Goal: Check status: Check status

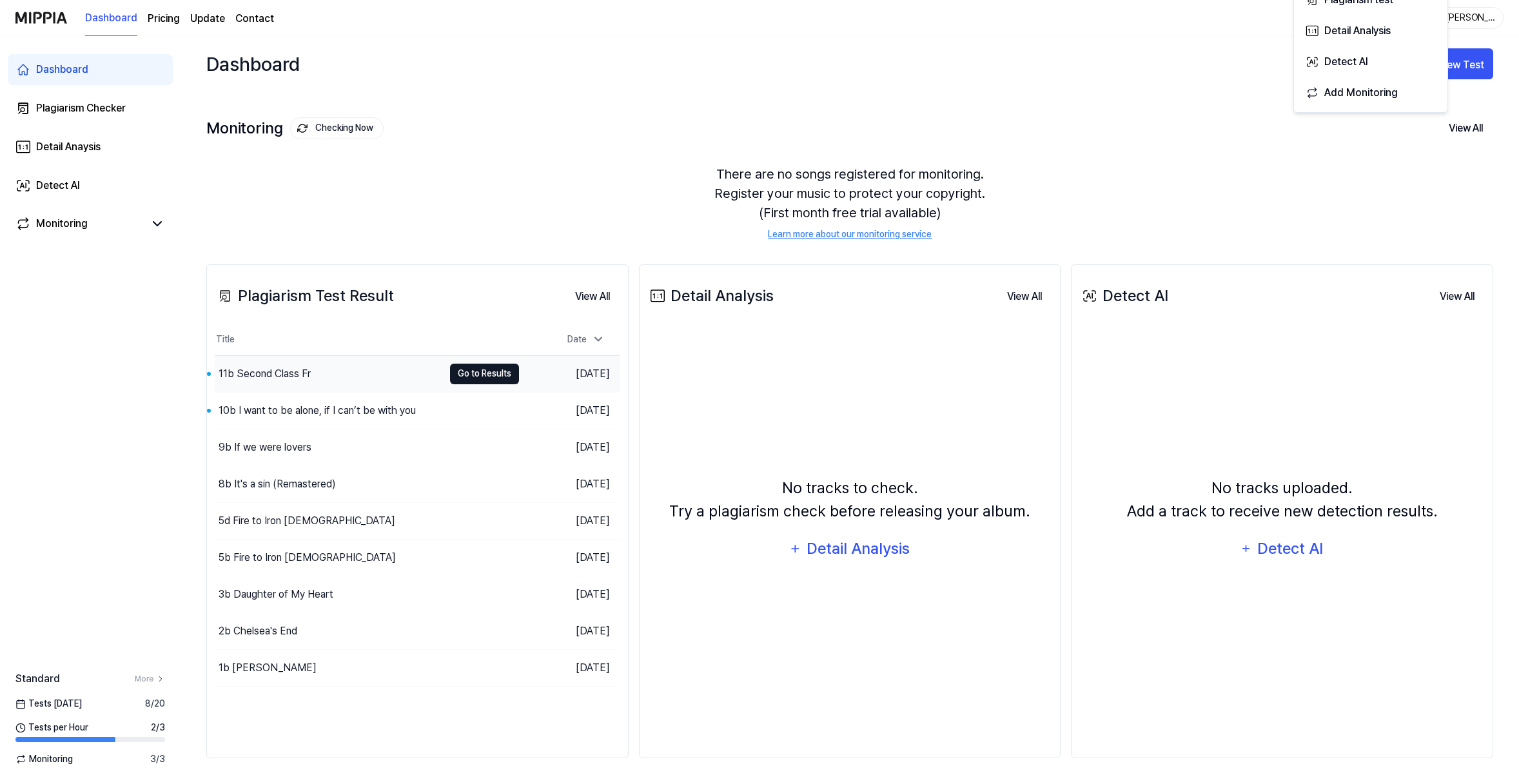
click at [487, 364] on button "Go to Results" at bounding box center [484, 374] width 69 height 21
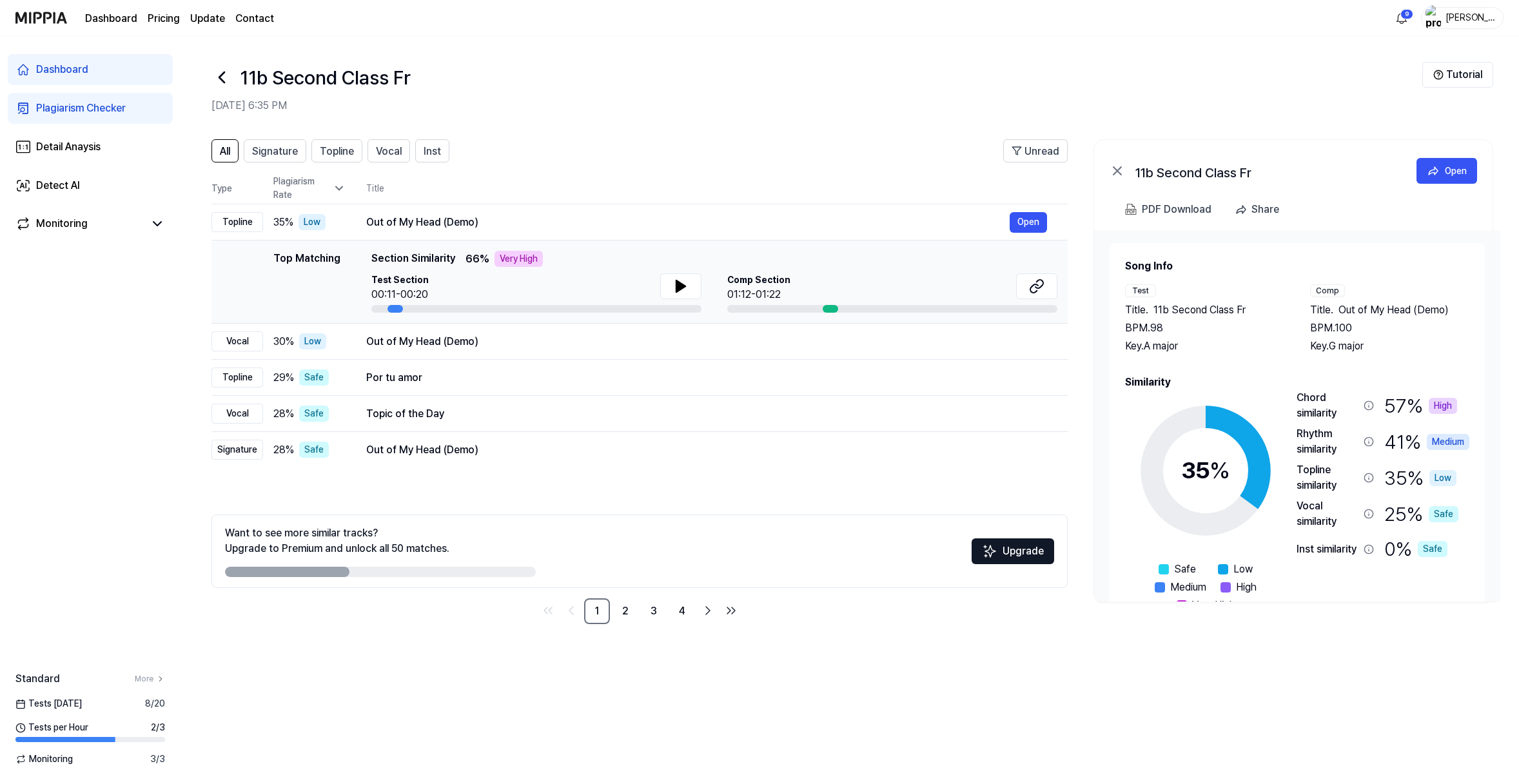
click at [88, 77] on div "Dashboard" at bounding box center [62, 69] width 52 height 15
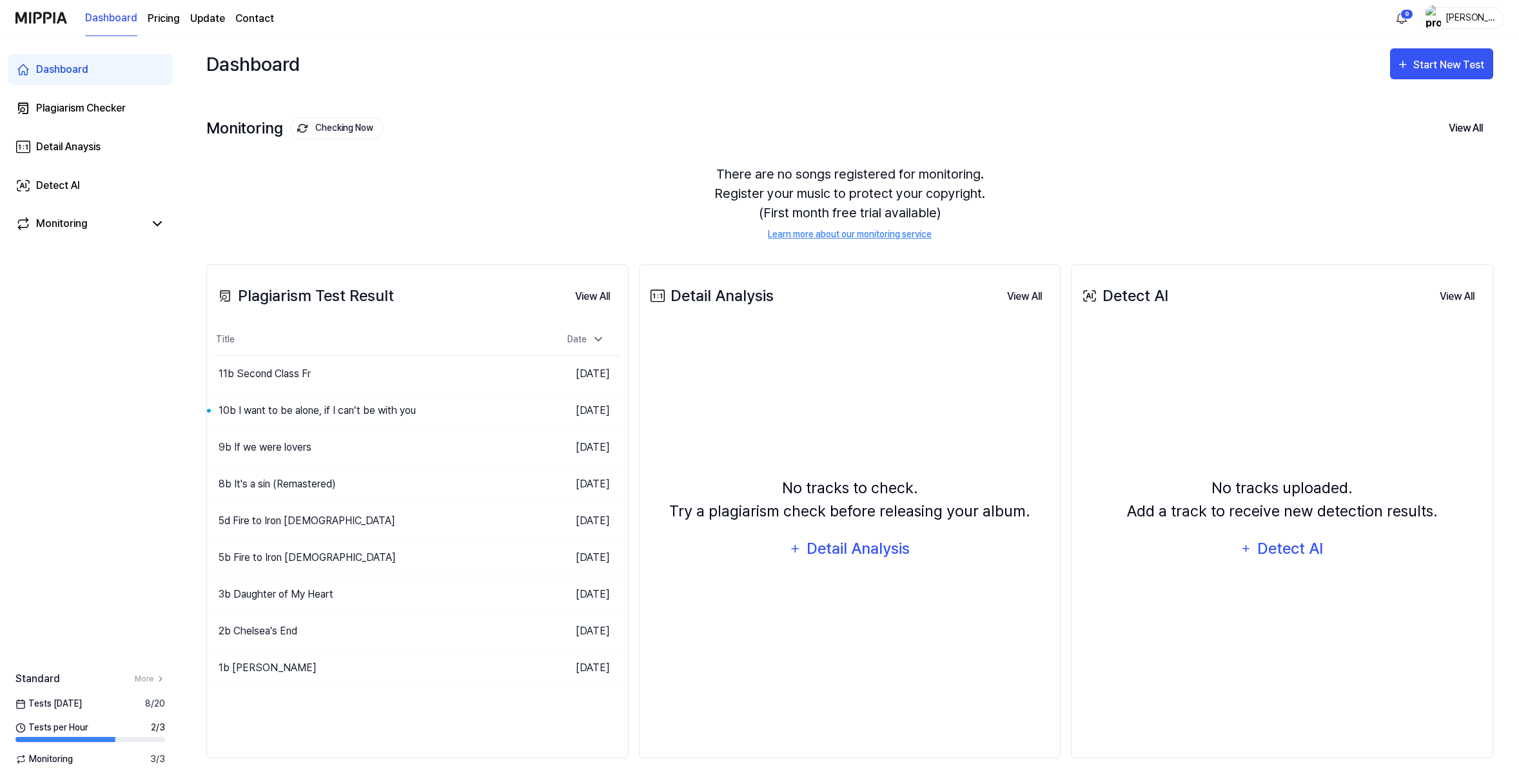
scroll to position [125, 0]
click at [605, 284] on button "View All" at bounding box center [592, 296] width 55 height 26
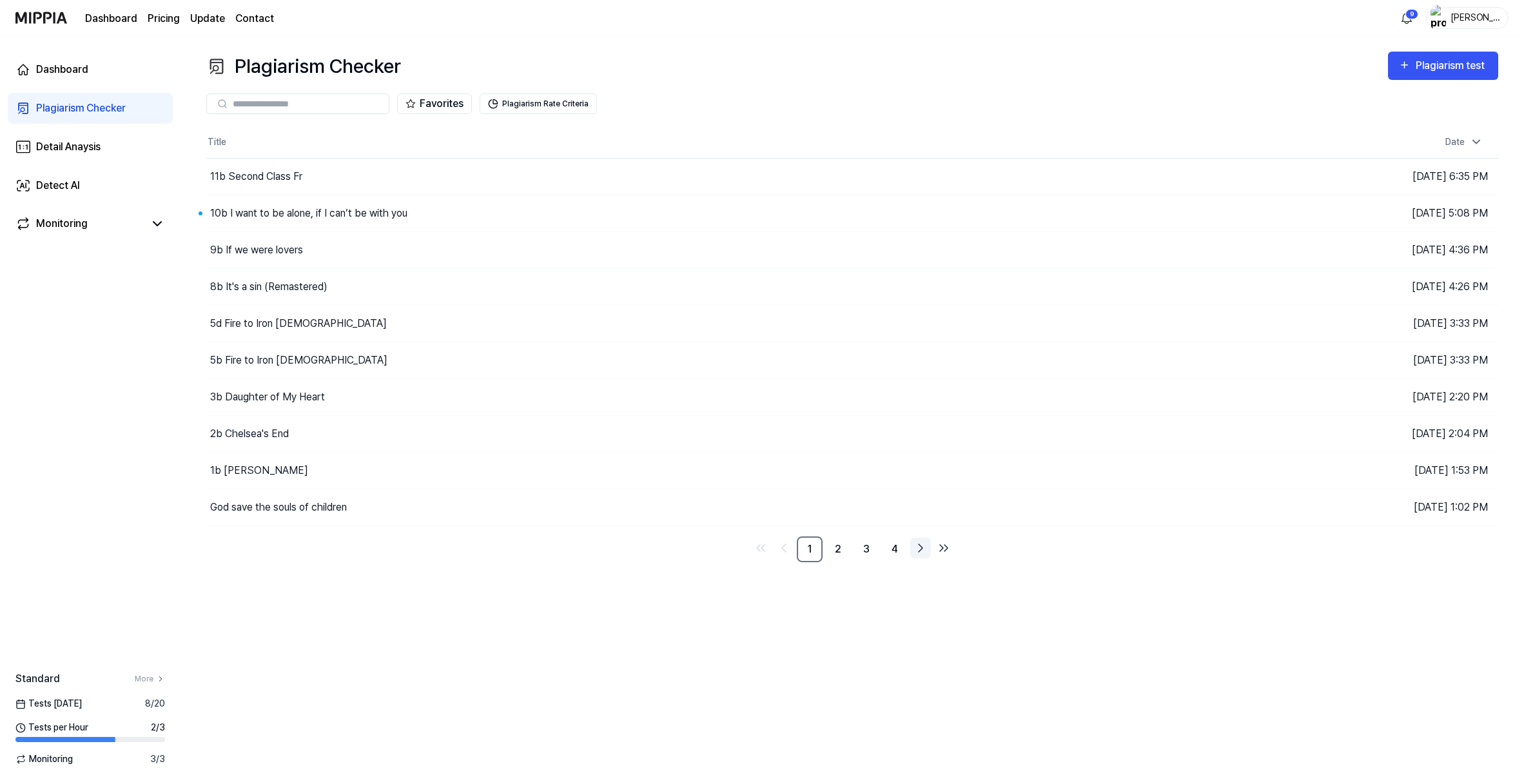
click at [928, 556] on icon "Go to next page" at bounding box center [920, 548] width 15 height 15
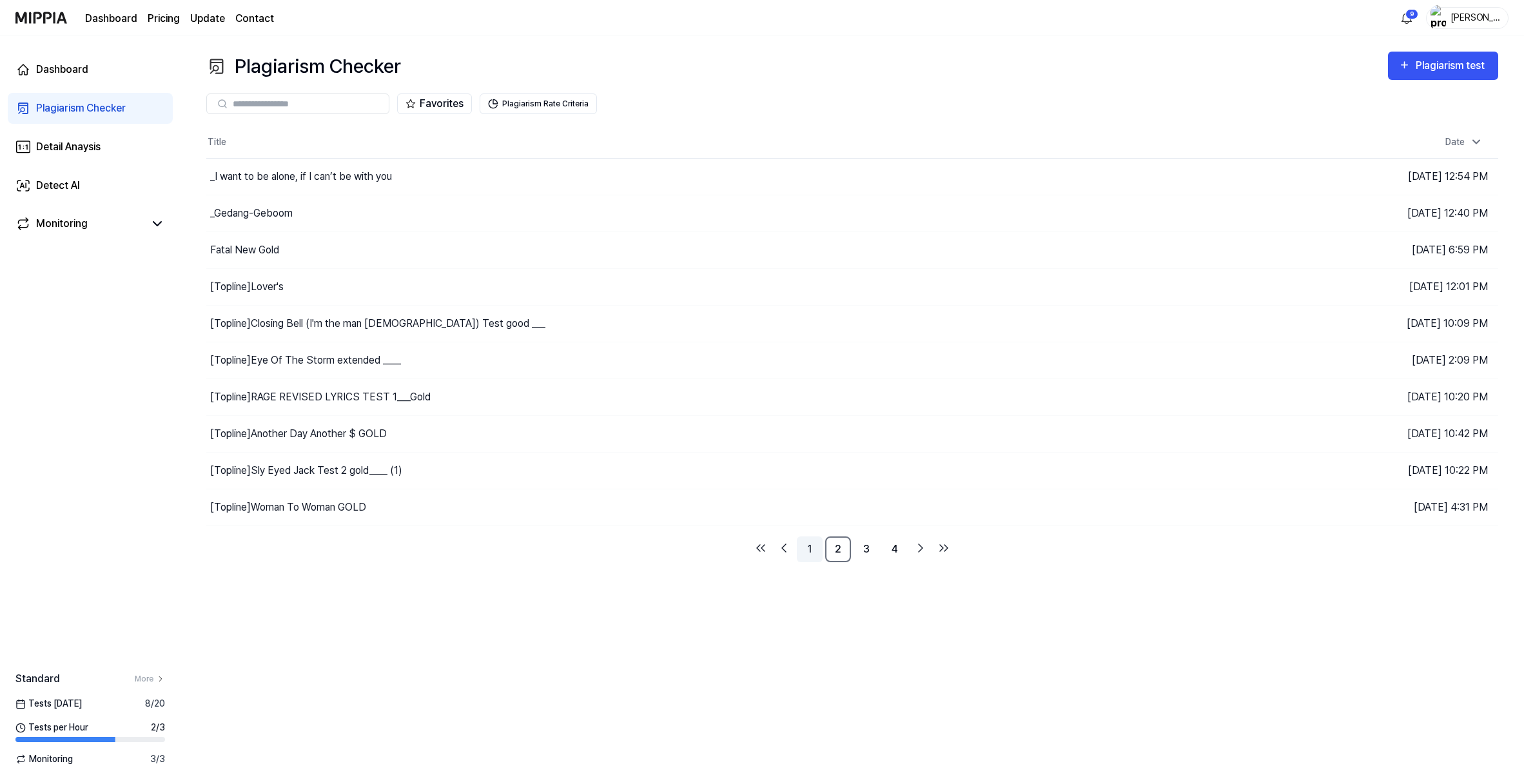
click at [823, 562] on link "1" at bounding box center [809, 549] width 26 height 26
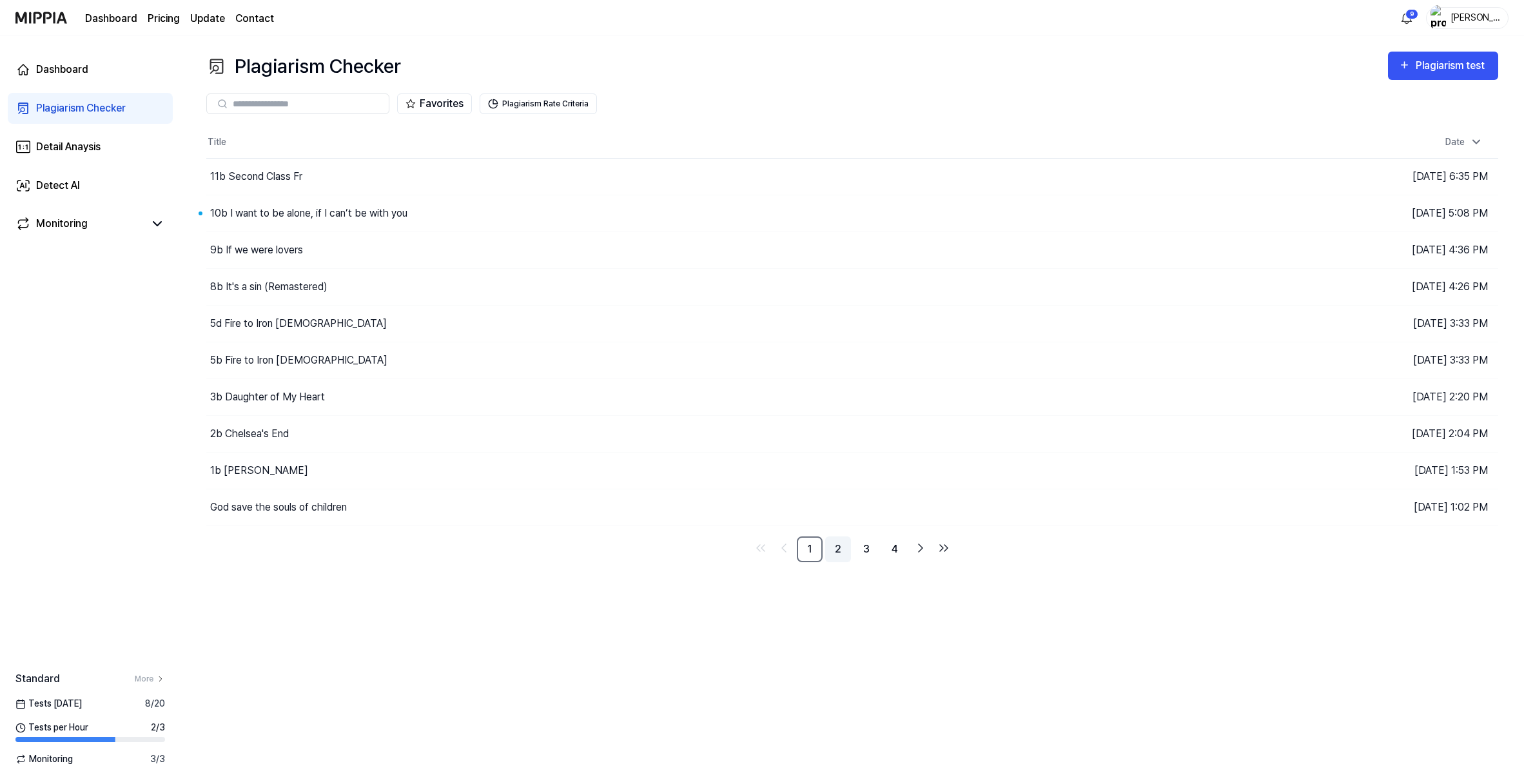
click at [851, 562] on link "2" at bounding box center [838, 549] width 26 height 26
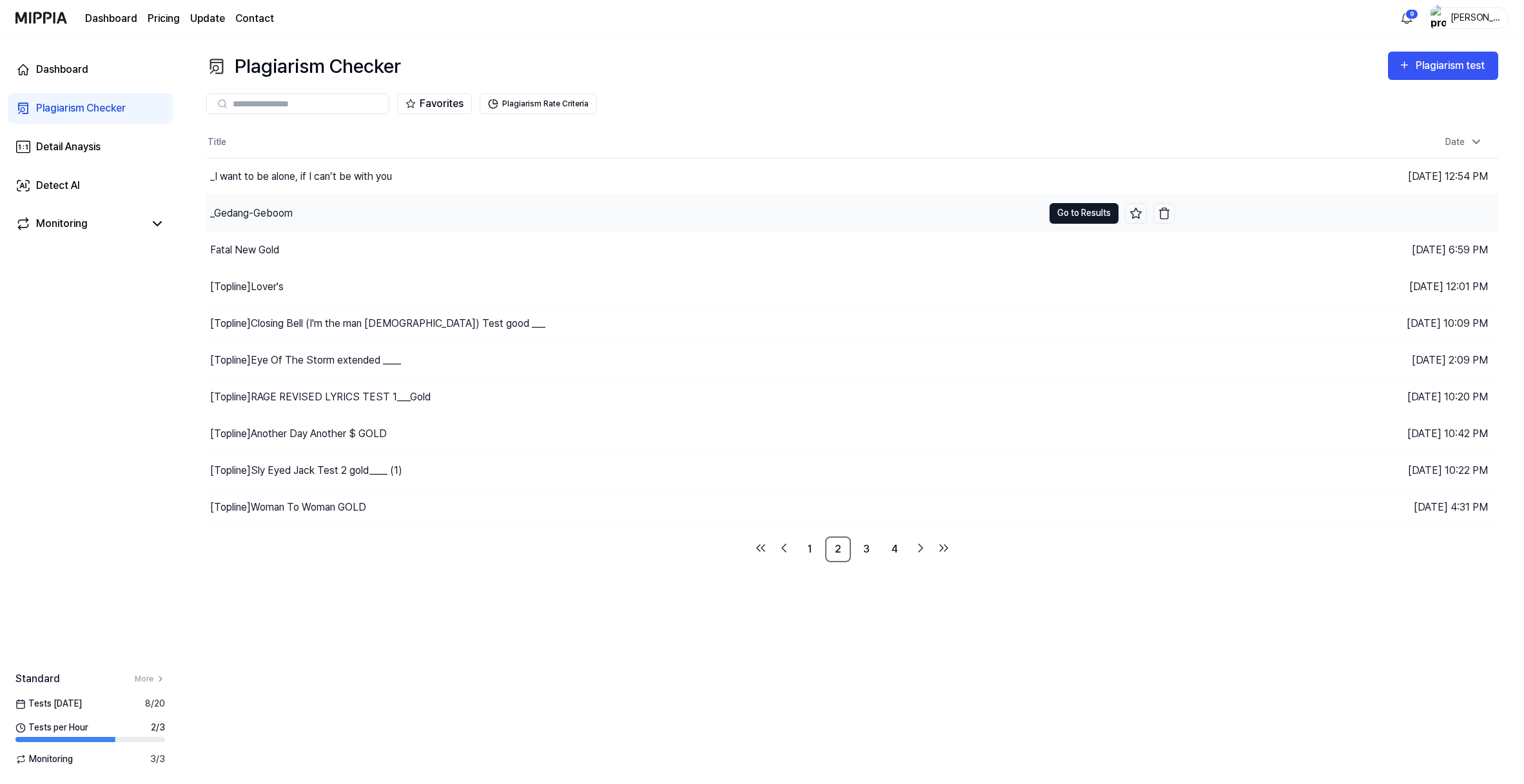
click at [1082, 224] on button "Go to Results" at bounding box center [1084, 213] width 69 height 21
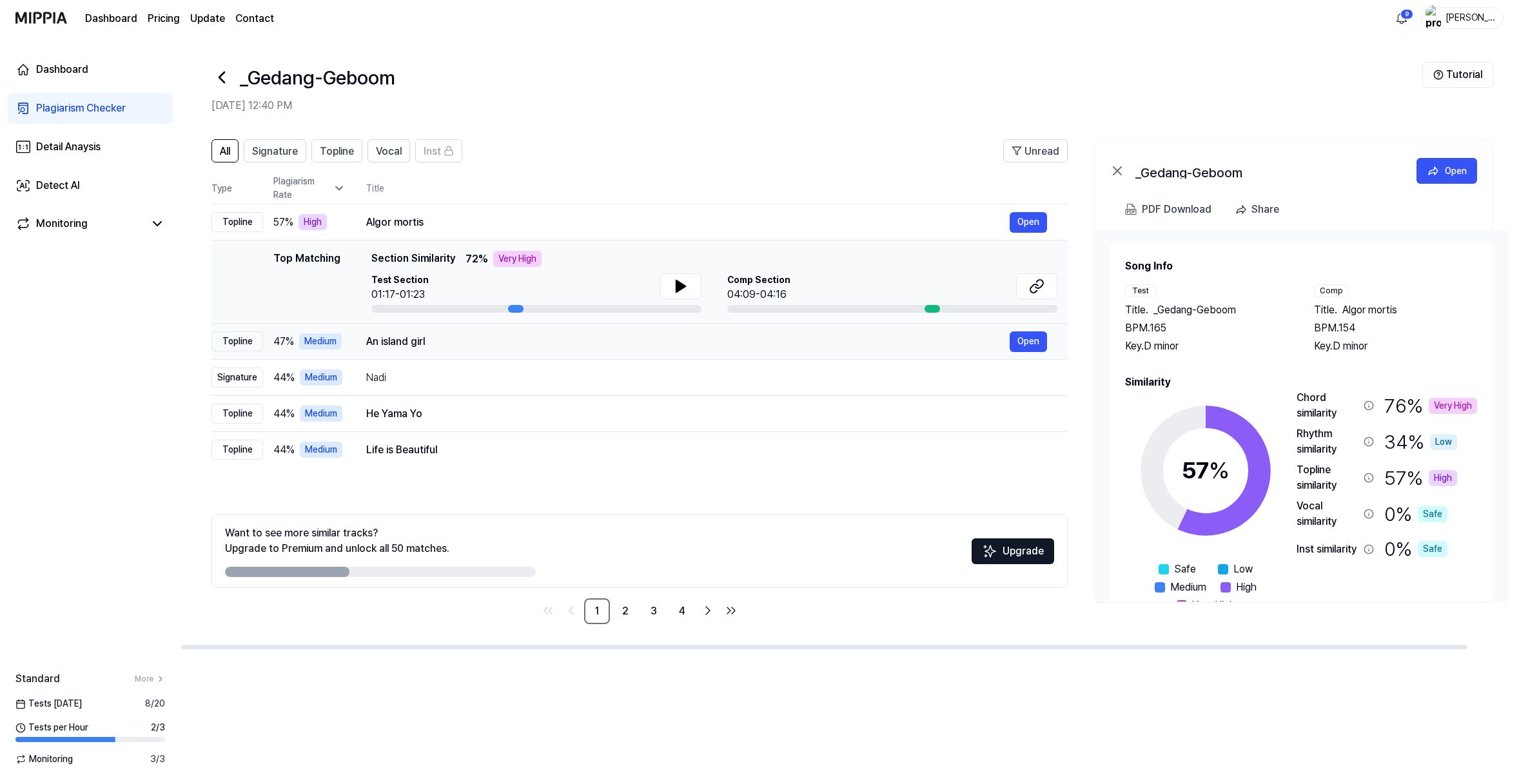
scroll to position [29, 0]
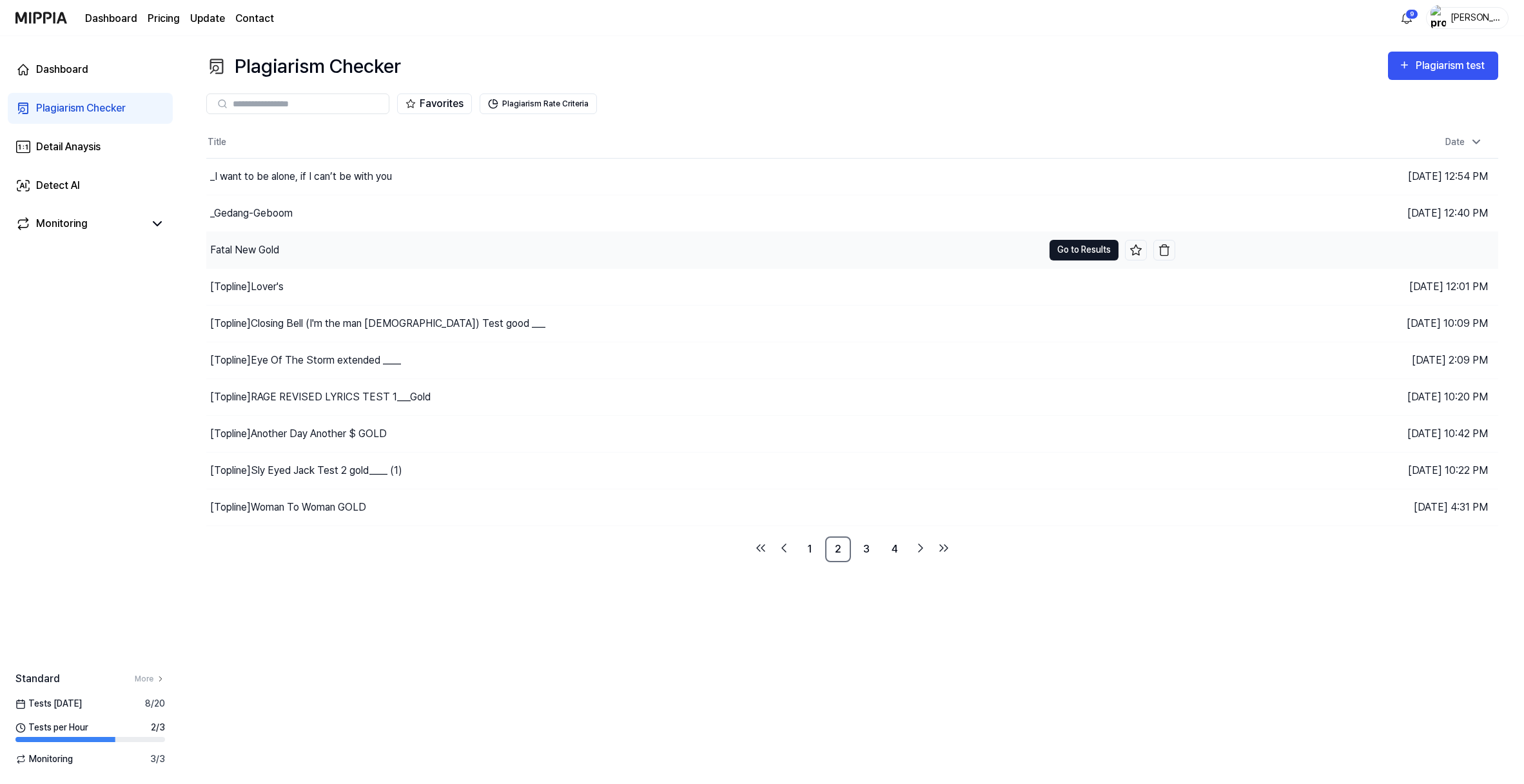
click at [1050, 260] on button "Go to Results" at bounding box center [1084, 250] width 69 height 21
click at [89, 155] on div "Detail Anaysis" at bounding box center [68, 147] width 65 height 15
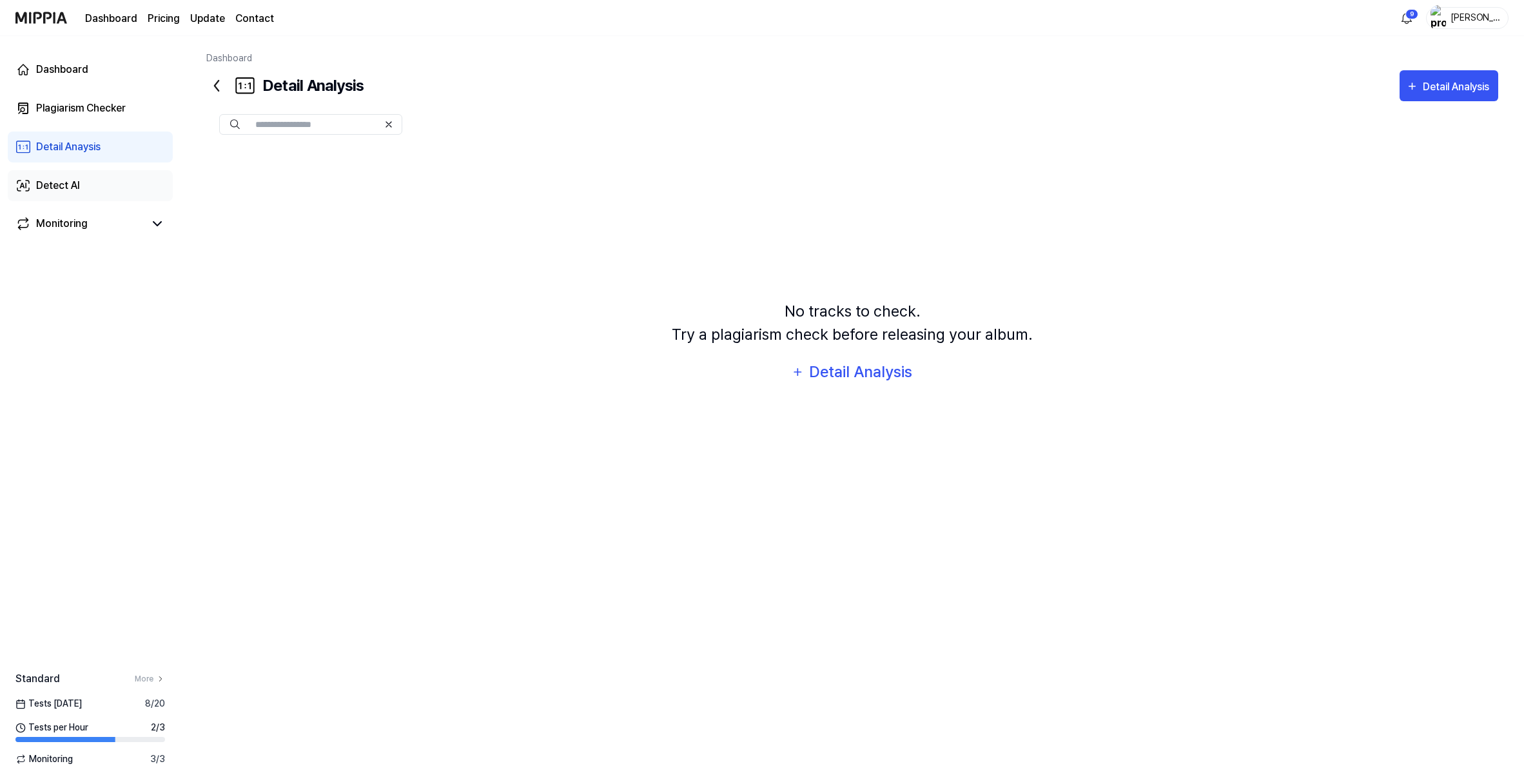
click at [80, 193] on div "Detect AI" at bounding box center [58, 185] width 44 height 15
click at [161, 226] on icon at bounding box center [157, 224] width 8 height 4
click at [88, 116] on div "Plagiarism Checker" at bounding box center [81, 108] width 89 height 15
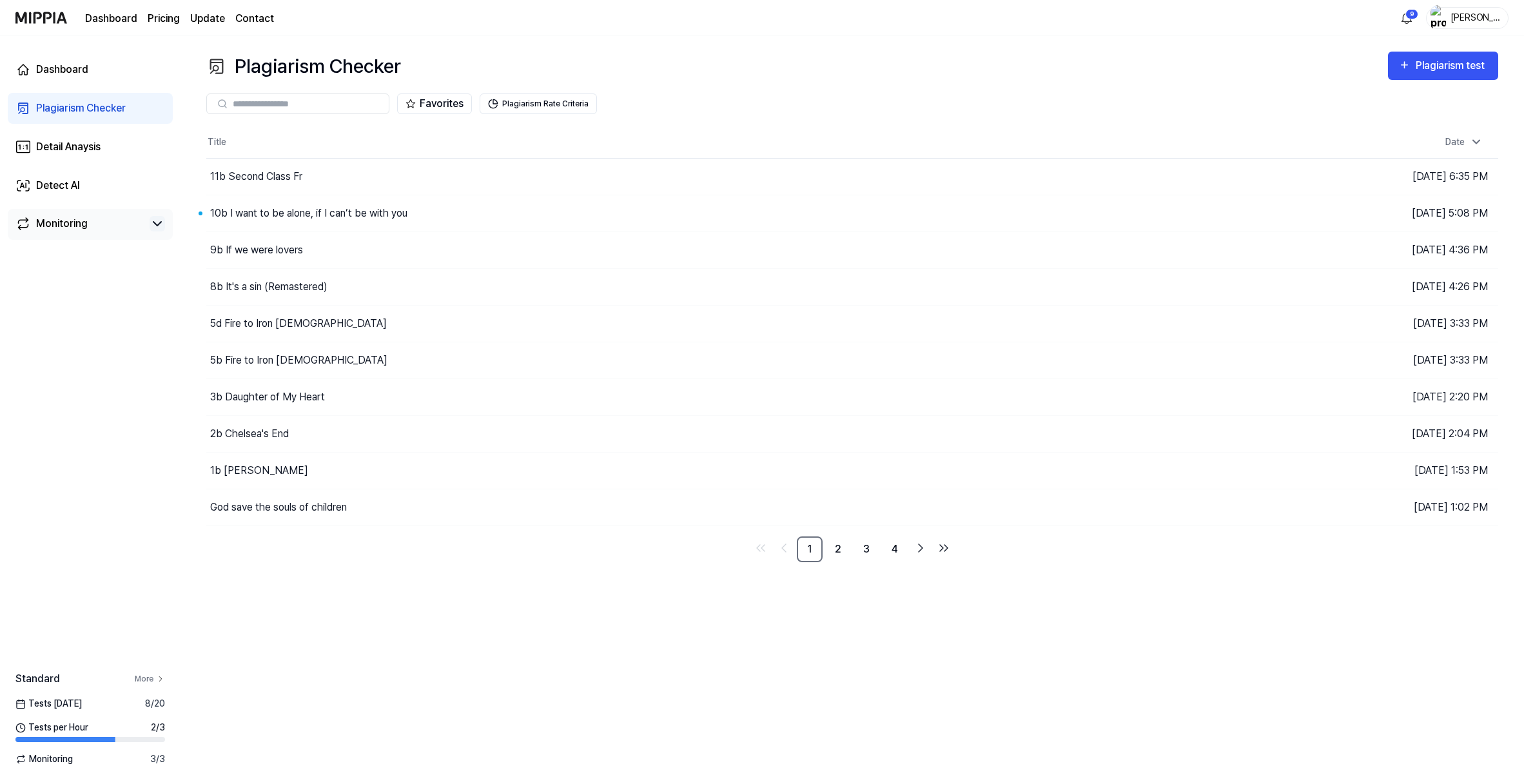
click at [165, 674] on icon at bounding box center [161, 679] width 9 height 9
click at [1056, 518] on button "Go to Results" at bounding box center [1084, 507] width 69 height 21
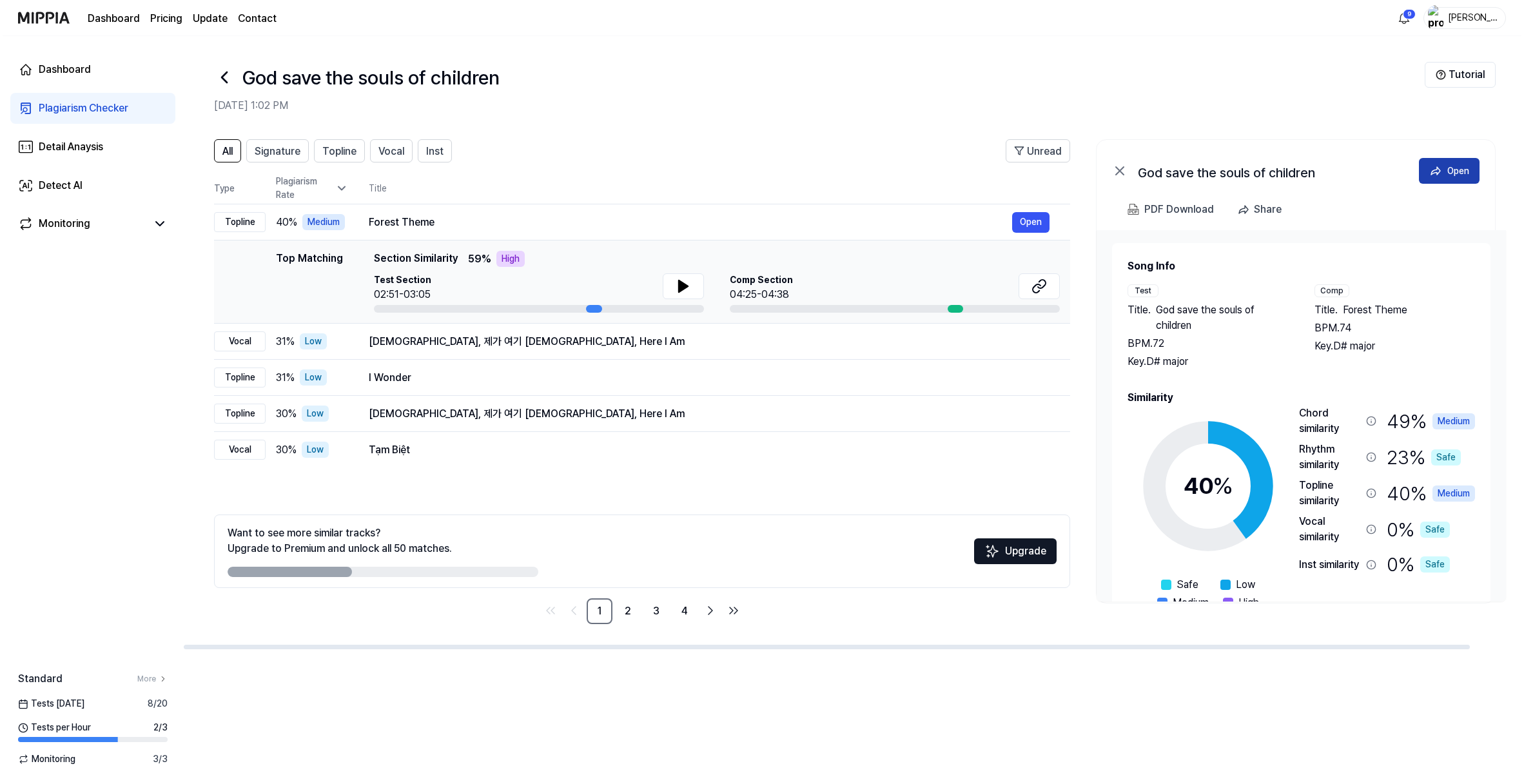
scroll to position [0, 1]
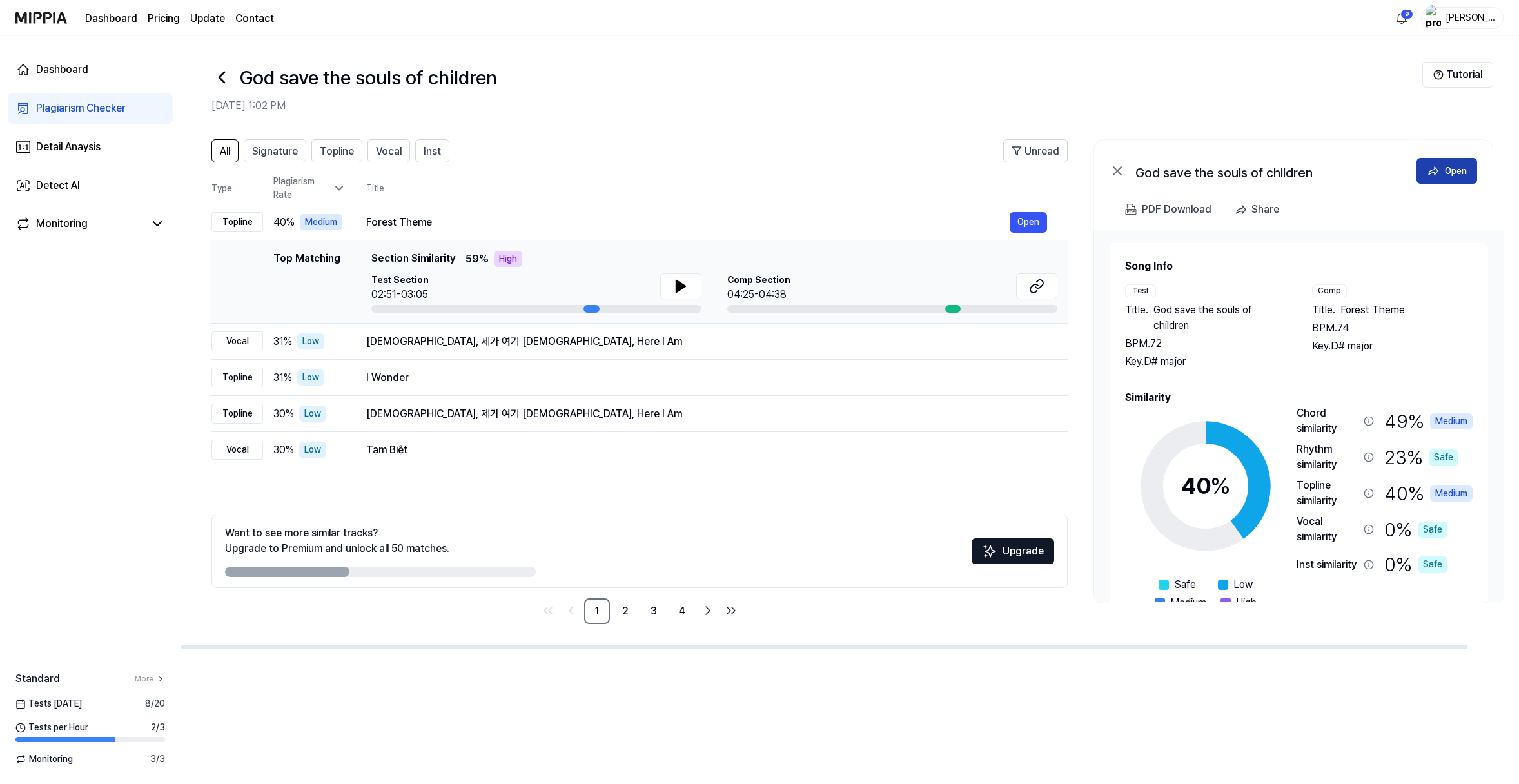
click at [1447, 178] on div "Open" at bounding box center [1456, 170] width 22 height 14
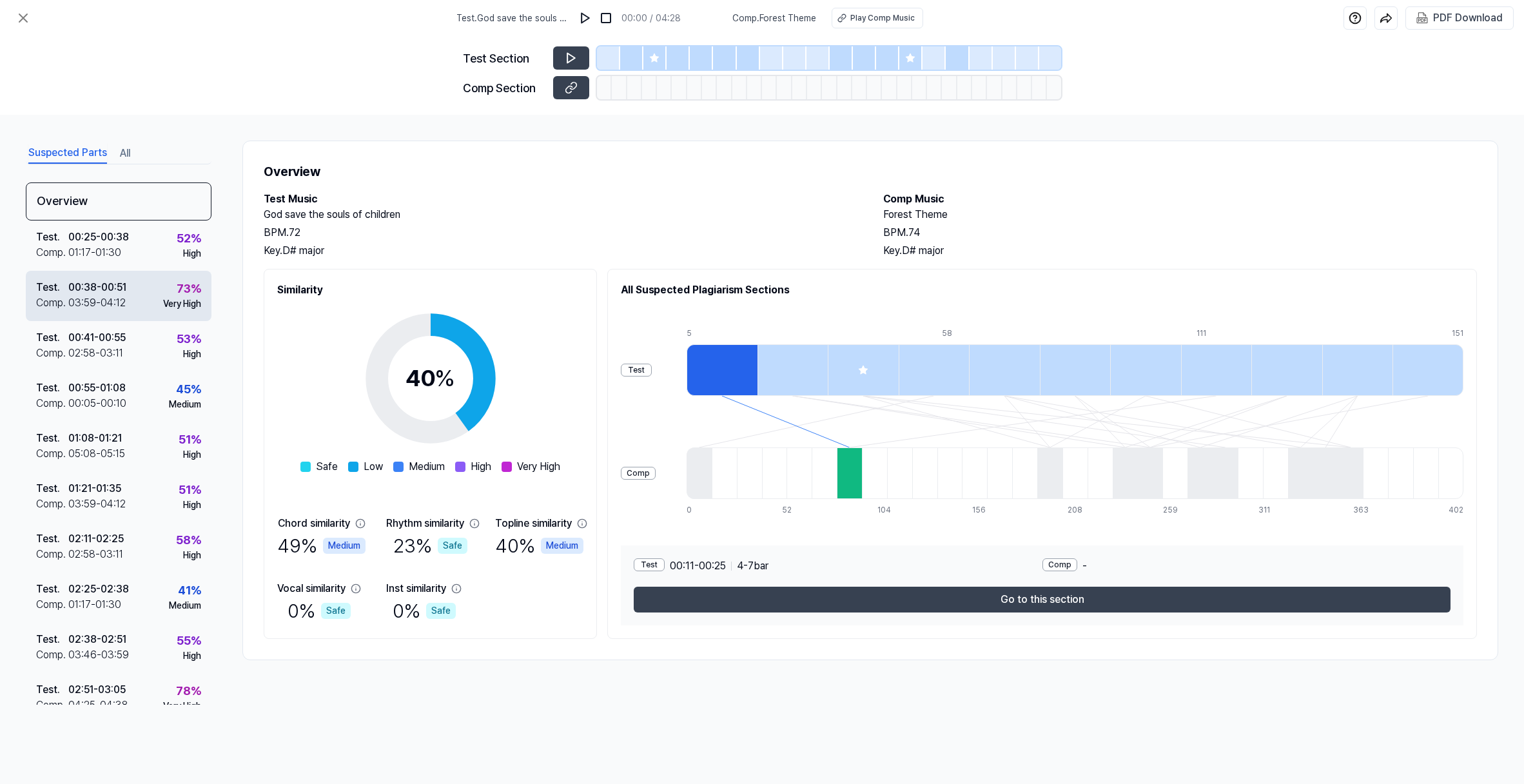
click at [201, 311] on div "73 % Very High" at bounding box center [181, 295] width 38 height 31
